Goal: Information Seeking & Learning: Learn about a topic

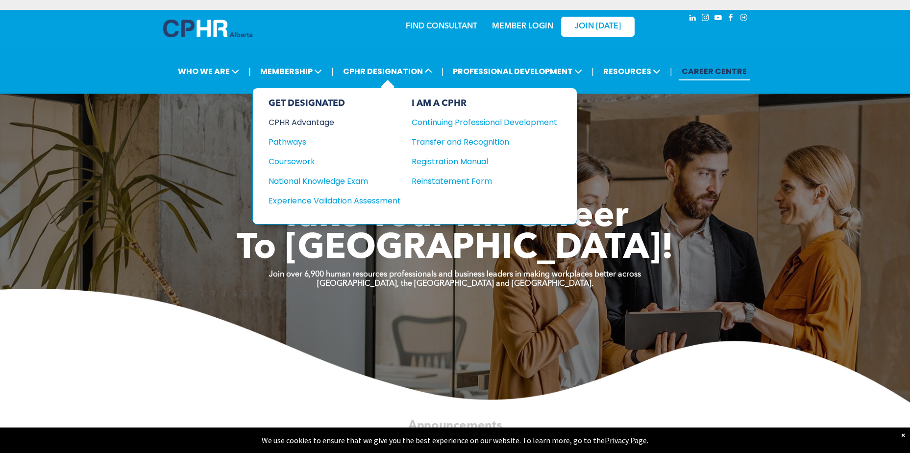
click at [325, 121] on div "CPHR Advantage" at bounding box center [328, 122] width 119 height 12
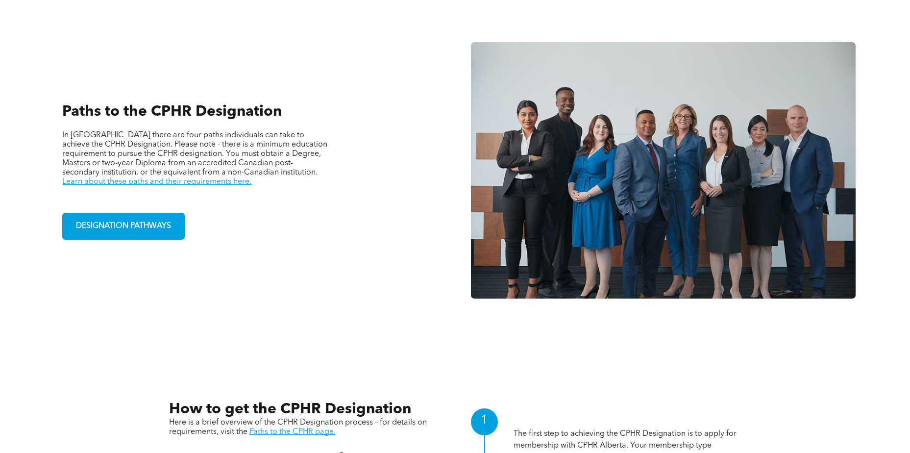
scroll to position [718, 0]
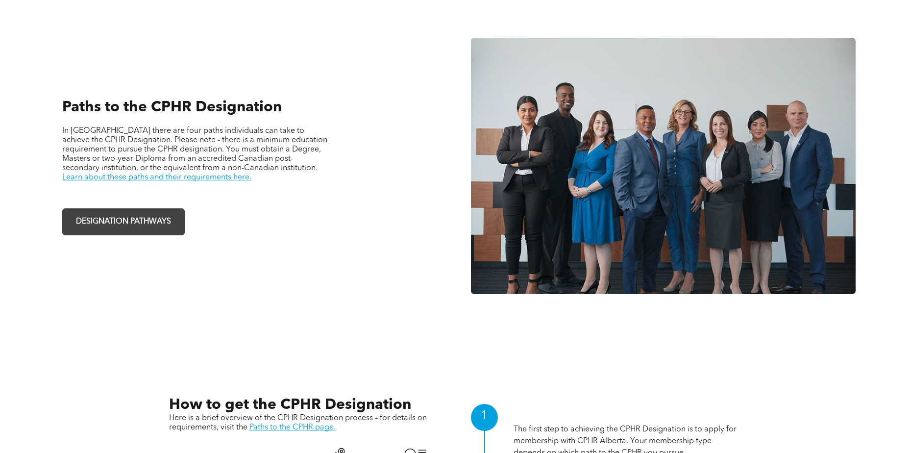
click at [145, 219] on span "DESIGNATION PATHWAYS" at bounding box center [124, 221] width 102 height 19
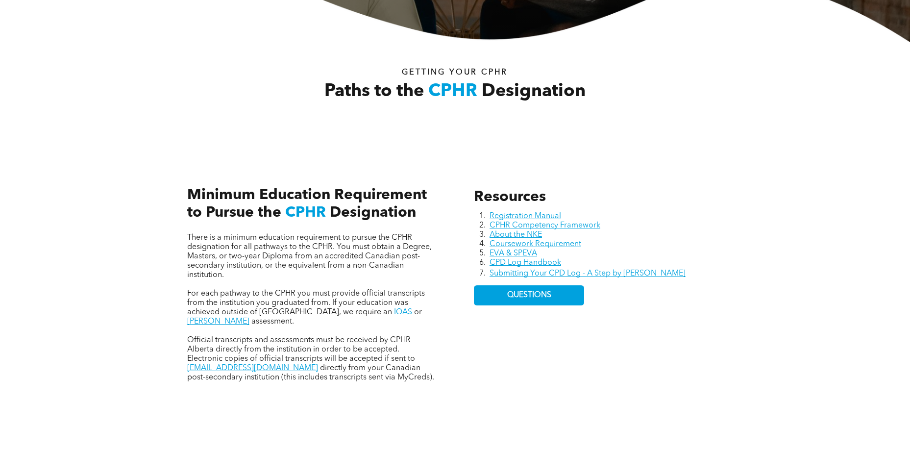
scroll to position [316, 0]
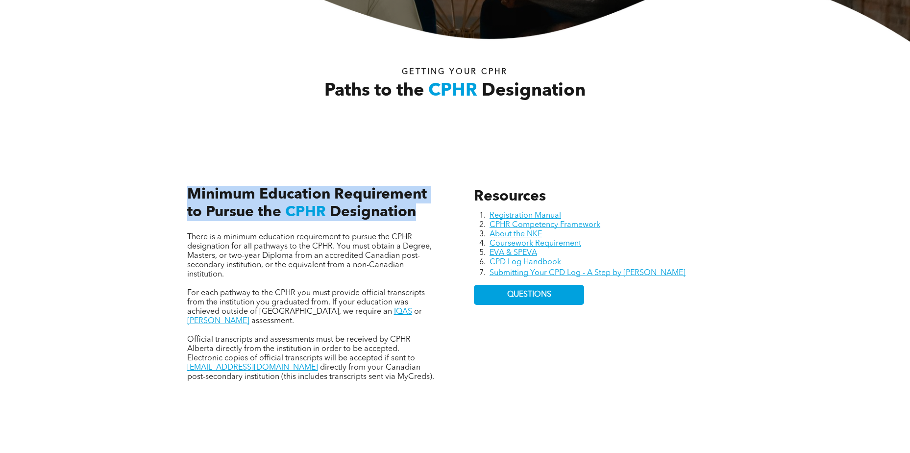
drag, startPoint x: 190, startPoint y: 191, endPoint x: 424, endPoint y: 220, distance: 235.7
click at [424, 220] on div "There is a minimum education requirement to pursue the CPHR designation for all…" at bounding box center [311, 273] width 265 height 231
copy h3 "Minimum Education Requirement to Pursue the CPHR Designation"
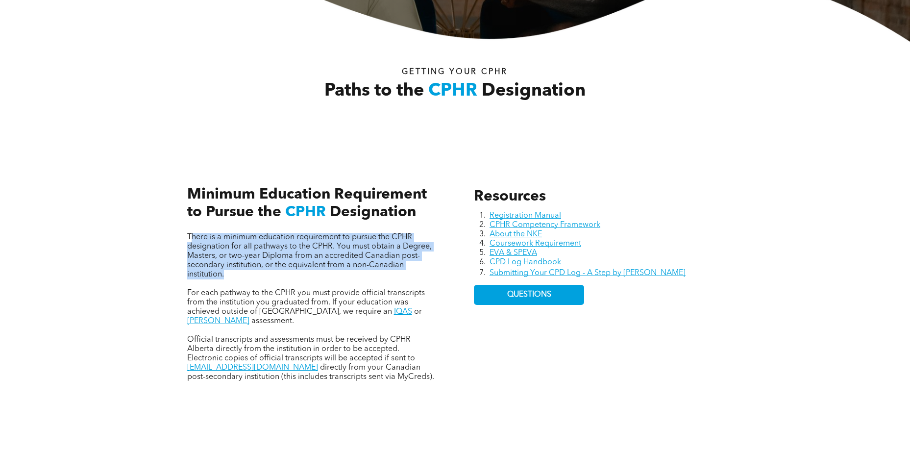
drag, startPoint x: 190, startPoint y: 237, endPoint x: 227, endPoint y: 279, distance: 56.6
click at [227, 279] on div "There is a minimum education requirement to pursue the CPHR designation for all…" at bounding box center [311, 307] width 249 height 149
drag, startPoint x: 187, startPoint y: 234, endPoint x: 228, endPoint y: 275, distance: 57.2
click at [228, 275] on p "There is a minimum education requirement to pursue the CPHR designation for all…" at bounding box center [311, 256] width 249 height 47
copy span "There is a minimum education requirement to pursue the CPHR designation for all…"
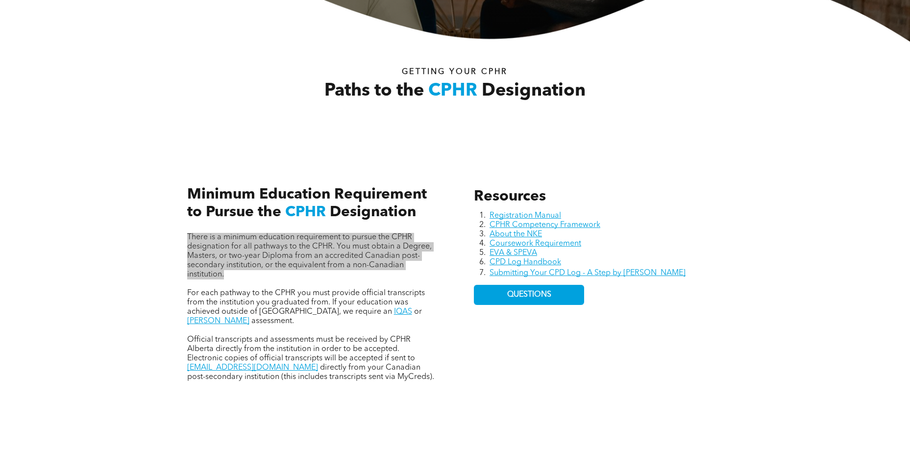
scroll to position [0, 0]
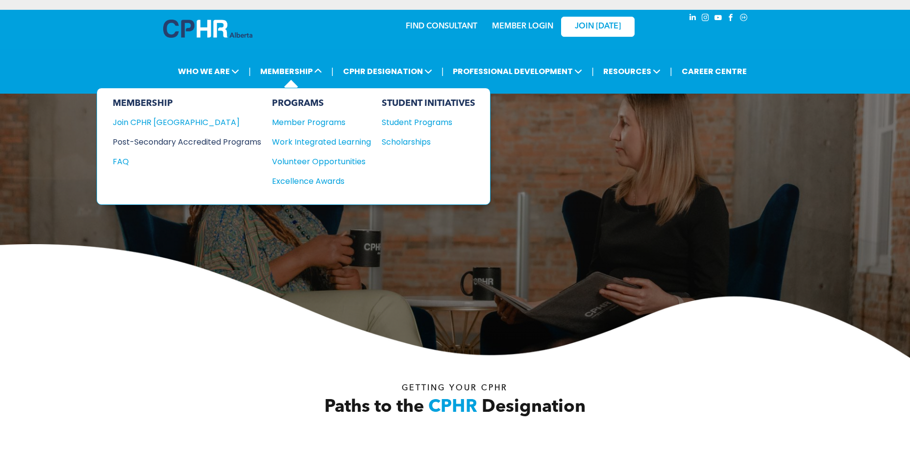
click at [224, 141] on div "Post-Secondary Accredited Programs" at bounding box center [180, 142] width 134 height 12
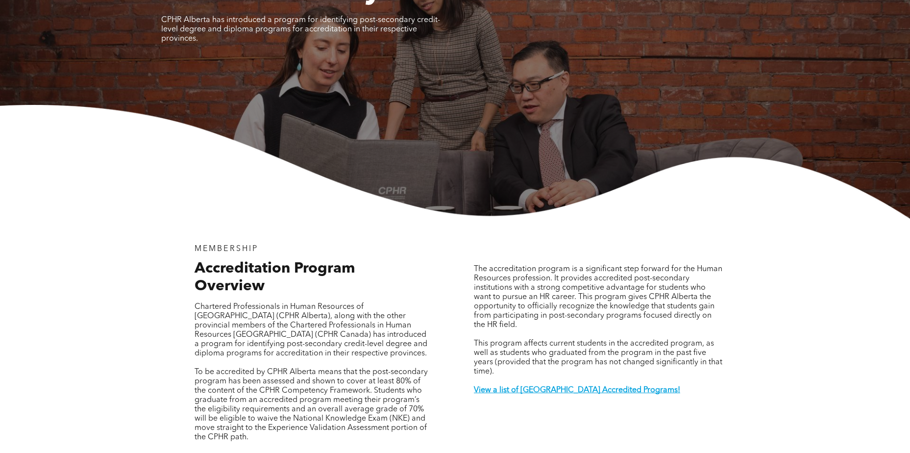
scroll to position [135, 0]
click at [532, 386] on strong "View a list of Alberta Accredited Programs!" at bounding box center [577, 390] width 206 height 8
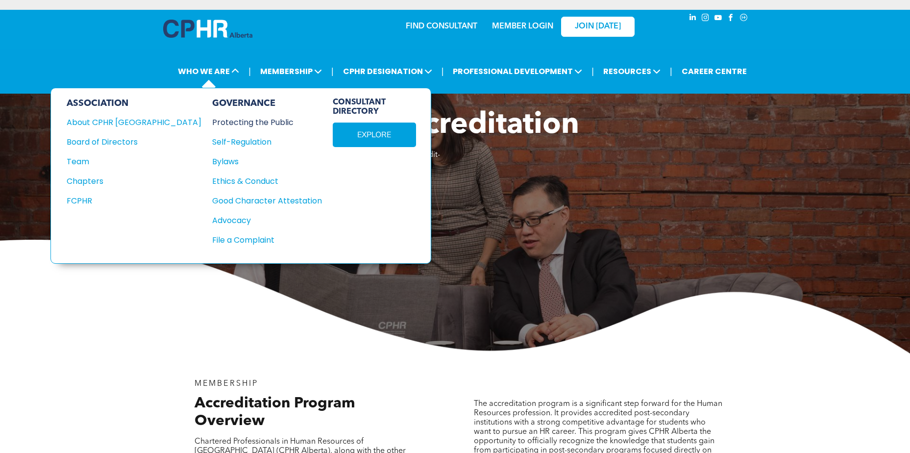
click at [212, 123] on div "Protecting the Public" at bounding box center [261, 122] width 99 height 12
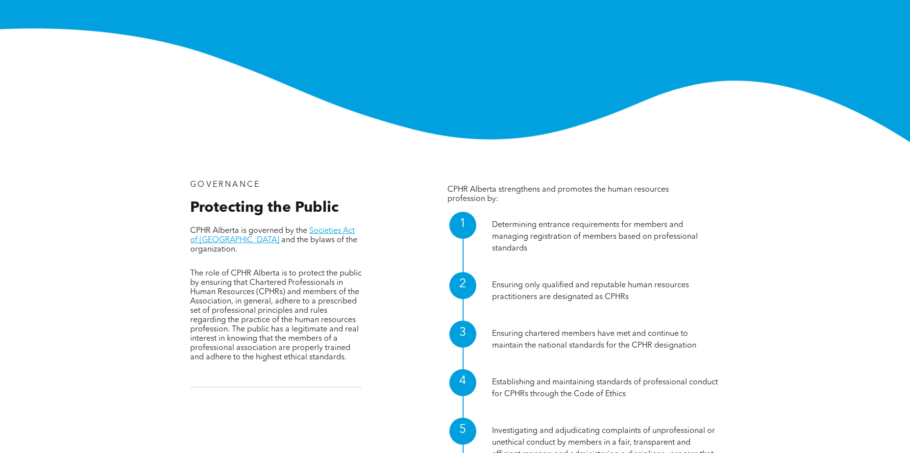
scroll to position [205, 0]
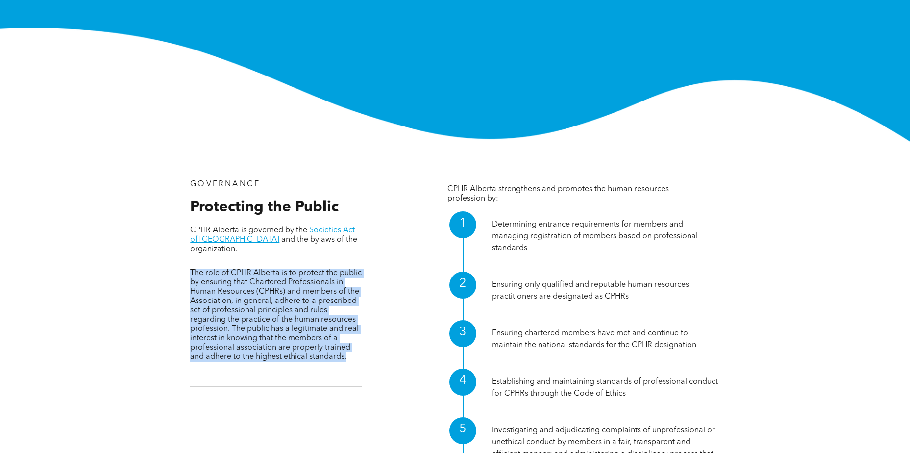
drag, startPoint x: 188, startPoint y: 258, endPoint x: 363, endPoint y: 348, distance: 196.9
click at [363, 348] on div "GOVERNANCE Protecting the Public CPHR Alberta is governed by the Societies Act …" at bounding box center [455, 403] width 573 height 470
copy span "The role of CPHR Alberta is to protect the public by ensuring that Chartered Pr…"
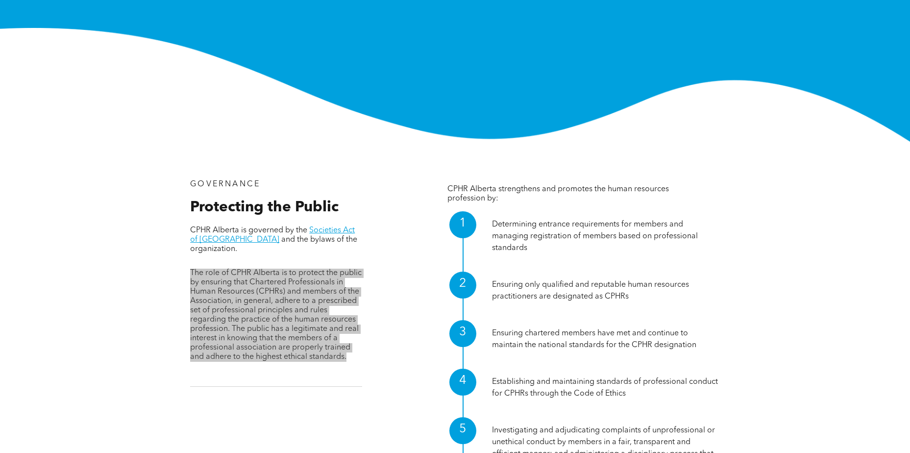
scroll to position [0, 0]
